Goal: Task Accomplishment & Management: Use online tool/utility

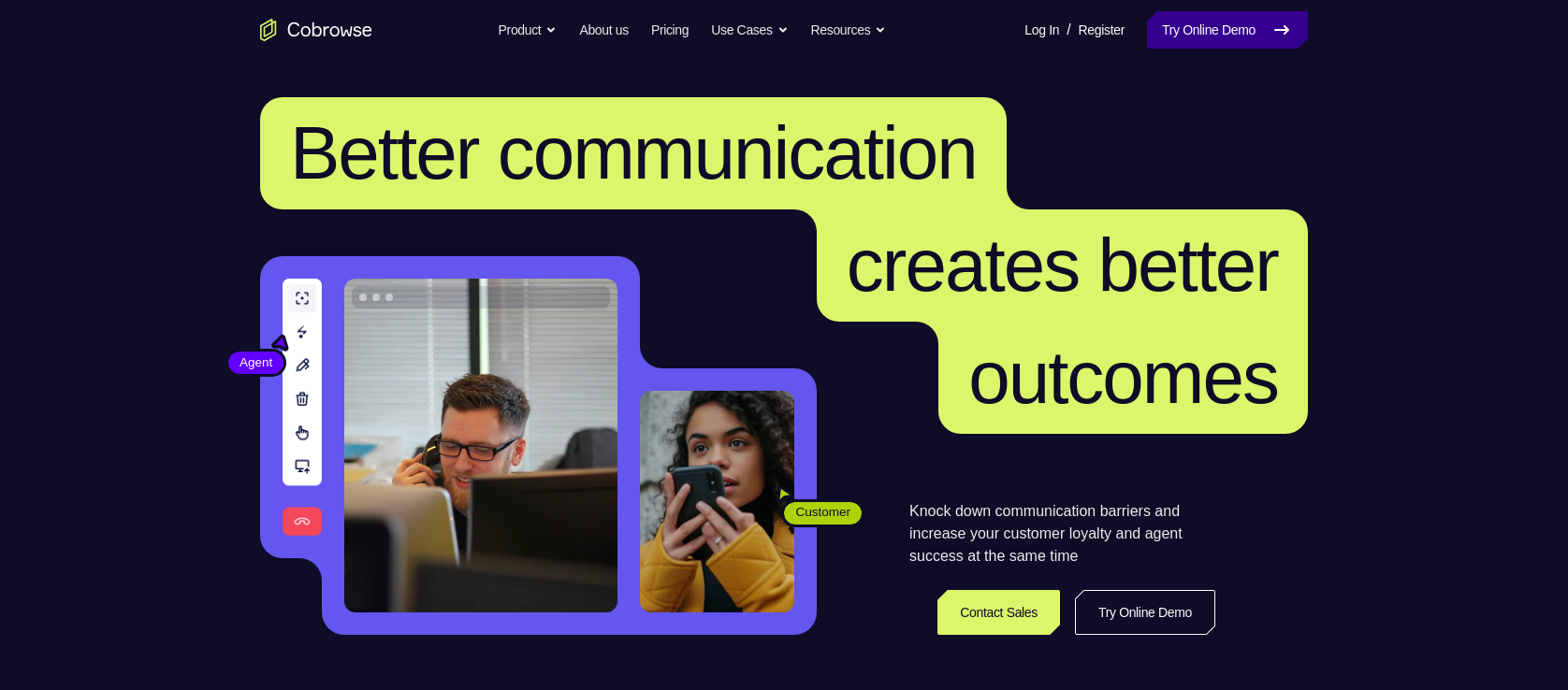
click at [1198, 37] on link "Try Online Demo" at bounding box center [1227, 30] width 161 height 37
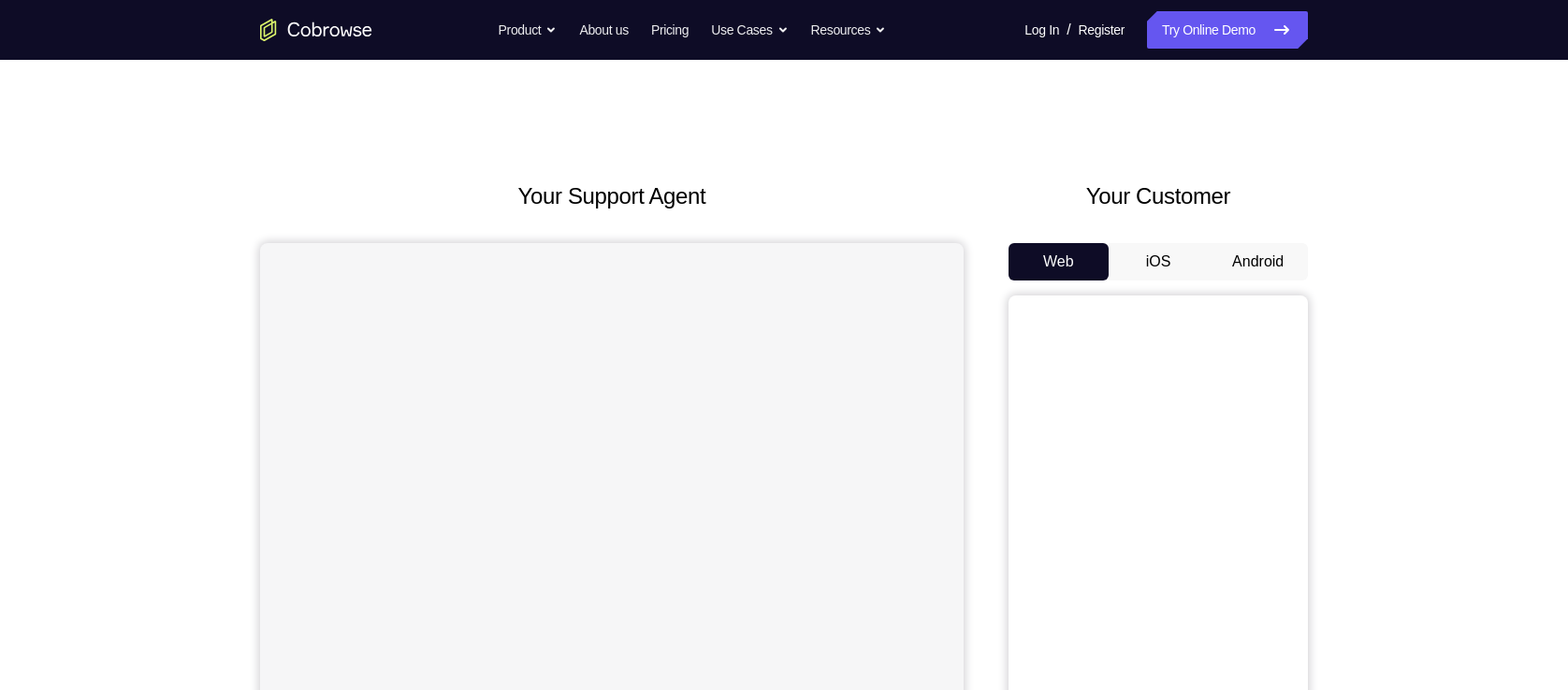
click at [1261, 271] on button "Android" at bounding box center [1258, 261] width 101 height 37
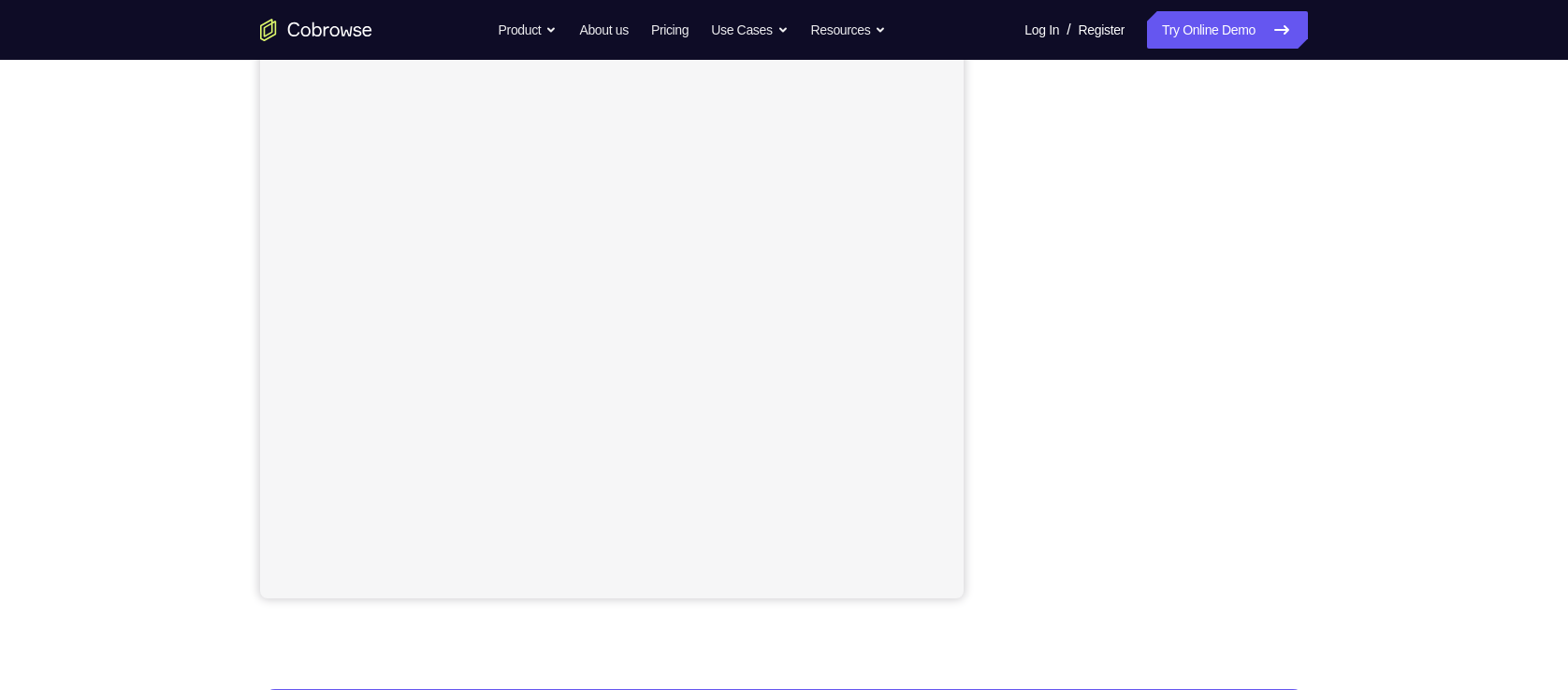
scroll to position [258, 0]
